Goal: Information Seeking & Learning: Learn about a topic

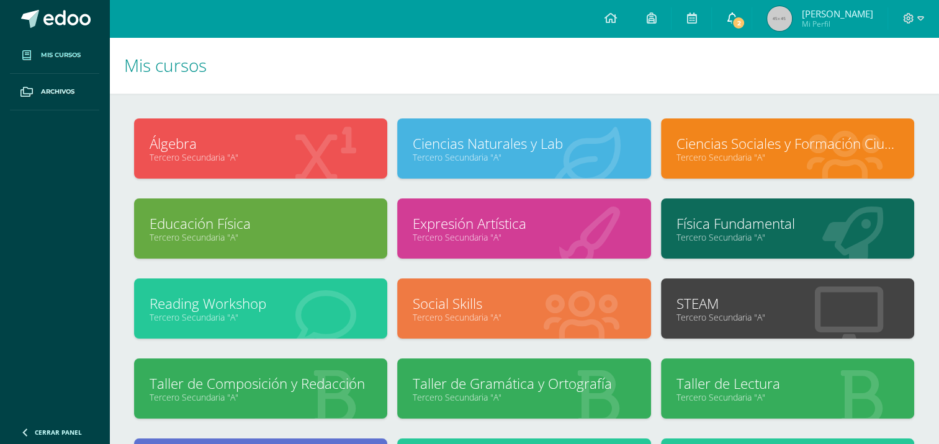
click at [751, 13] on link "2" at bounding box center [732, 18] width 40 height 37
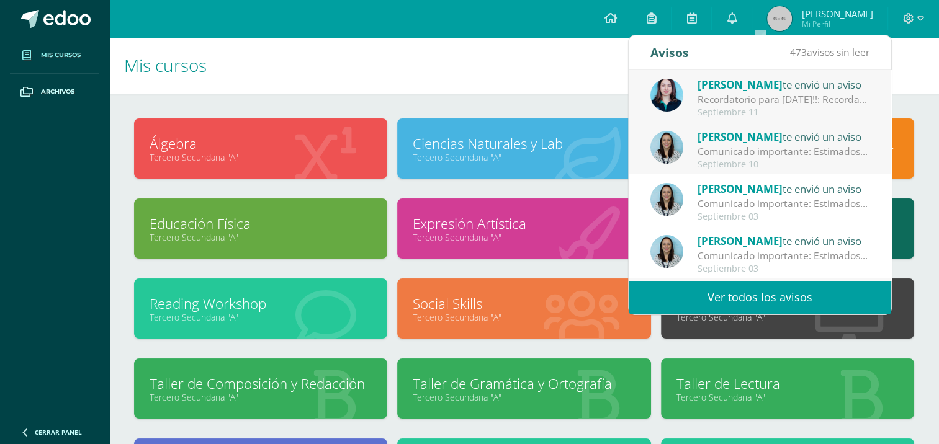
click at [782, 156] on div "Comunicado importante: Estimados padres de familia, Les compartimos información…" at bounding box center [783, 152] width 172 height 14
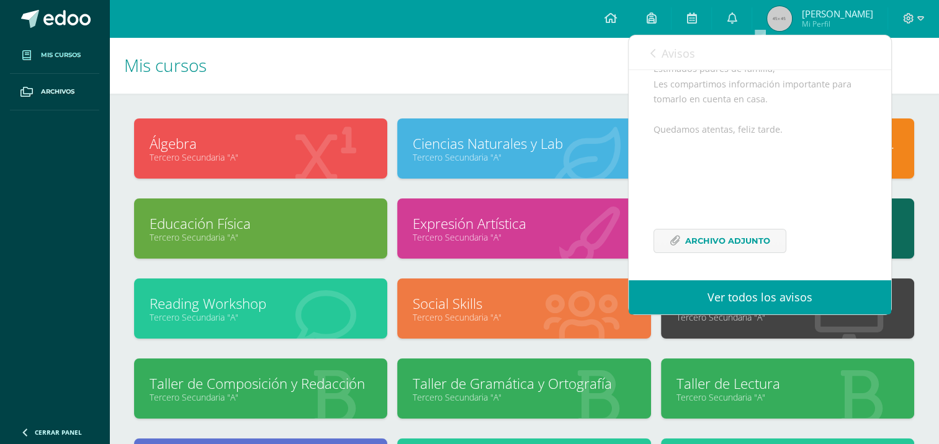
scroll to position [150, 0]
click at [660, 51] on link "Avisos" at bounding box center [672, 52] width 45 height 35
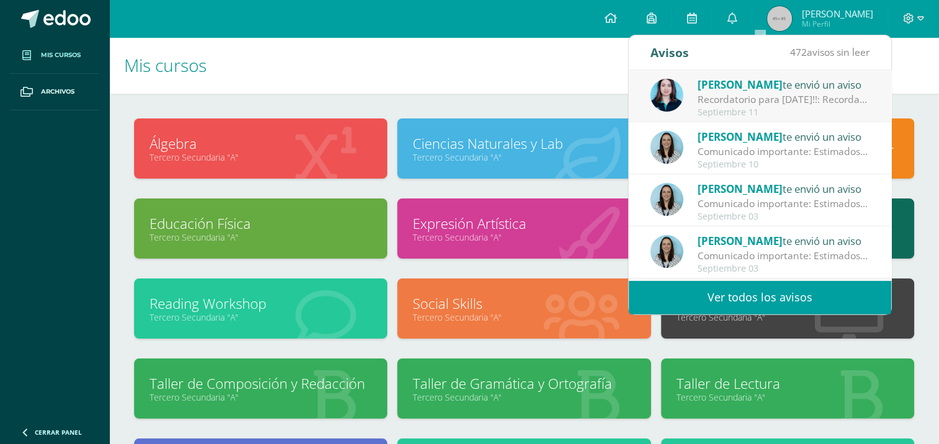
click at [716, 92] on div "[PERSON_NAME] te envió un aviso" at bounding box center [783, 84] width 172 height 16
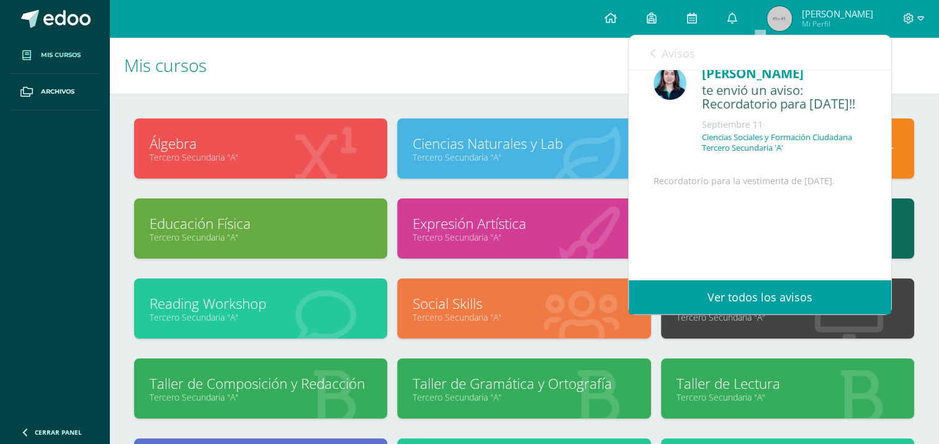
scroll to position [0, 0]
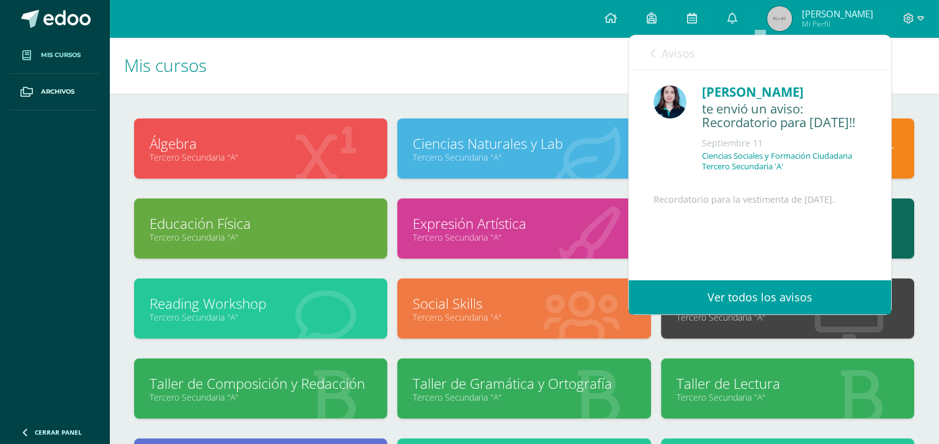
click at [655, 55] on icon at bounding box center [652, 53] width 5 height 10
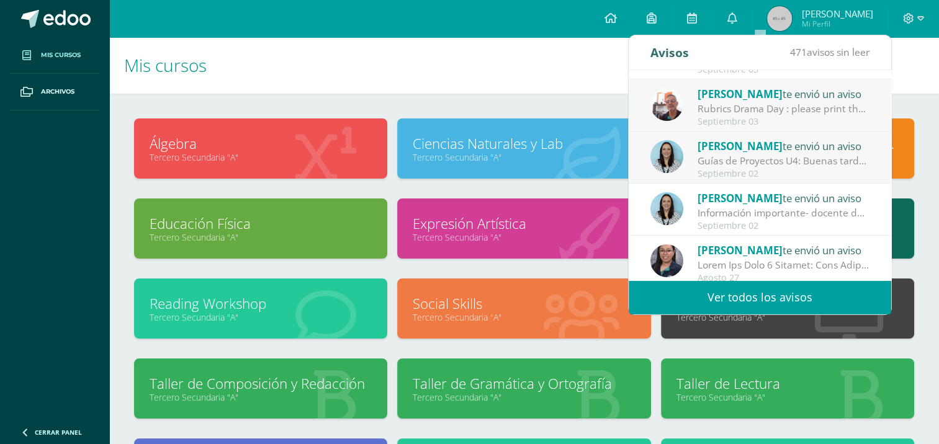
scroll to position [206, 0]
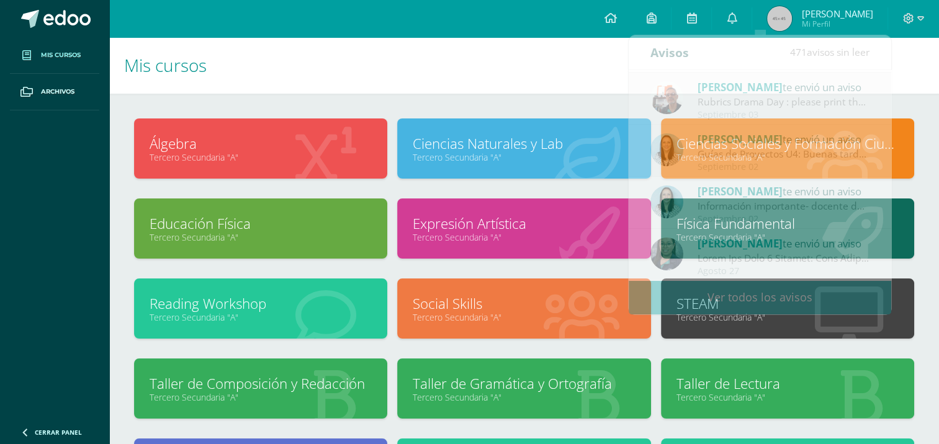
click at [458, 60] on h1 "Mis cursos" at bounding box center [524, 65] width 800 height 56
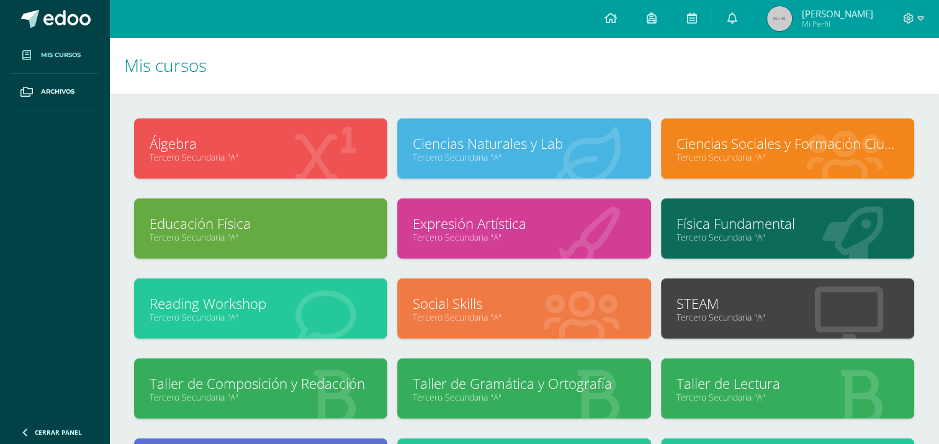
click at [712, 252] on div "Física Fundamental Tercero Secundaria "A"" at bounding box center [787, 229] width 253 height 60
click at [718, 223] on link "Física Fundamental" at bounding box center [787, 223] width 222 height 19
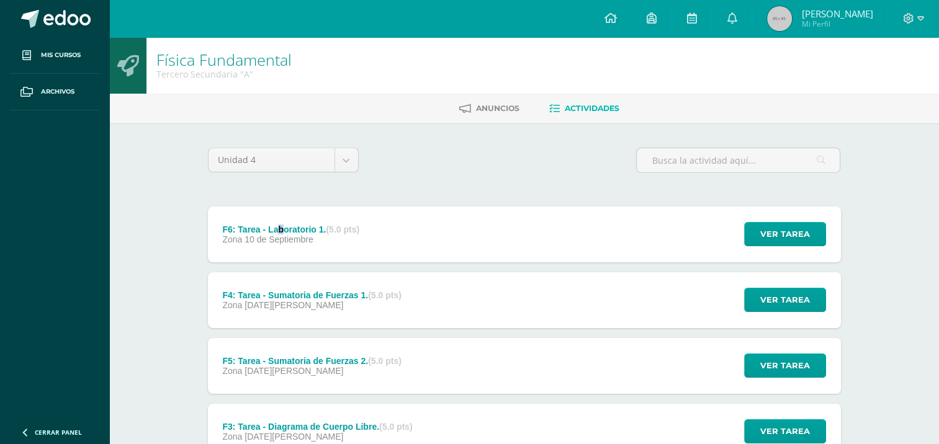
click at [280, 230] on div "F6: Tarea - Laboratorio 1. (5.0 pts)" at bounding box center [290, 230] width 137 height 10
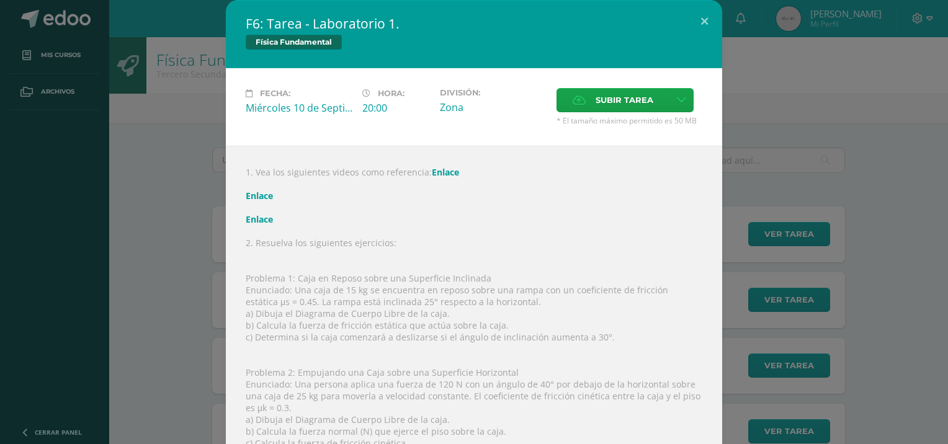
click at [578, 190] on div "1. Vea los siguientes videos como referencia: Enlace Enlace Enlace 2. Resuelva …" at bounding box center [474, 391] width 496 height 491
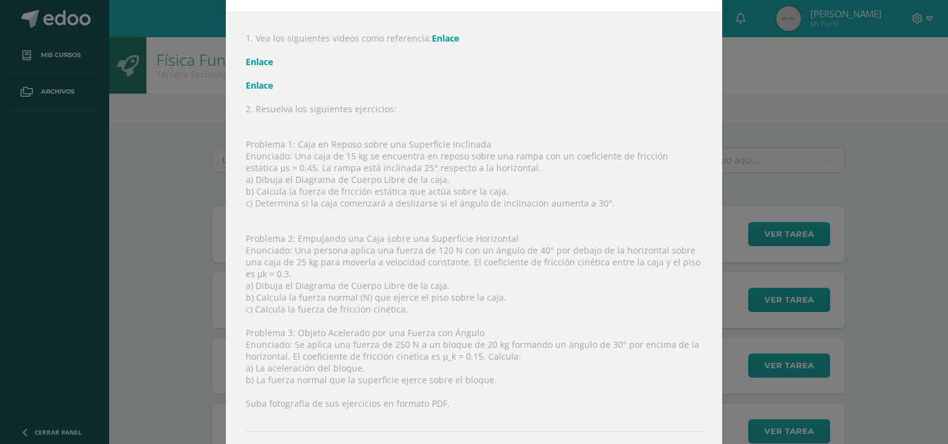
scroll to position [10, 0]
